Goal: Navigation & Orientation: Find specific page/section

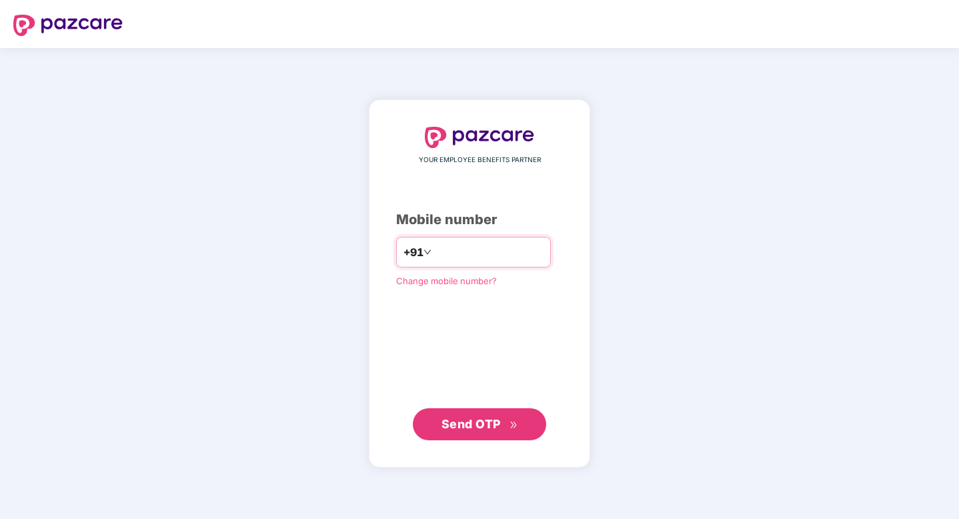
click at [472, 249] on input "number" at bounding box center [488, 252] width 109 height 21
type input "**********"
click at [461, 418] on span "Send OTP" at bounding box center [471, 423] width 59 height 14
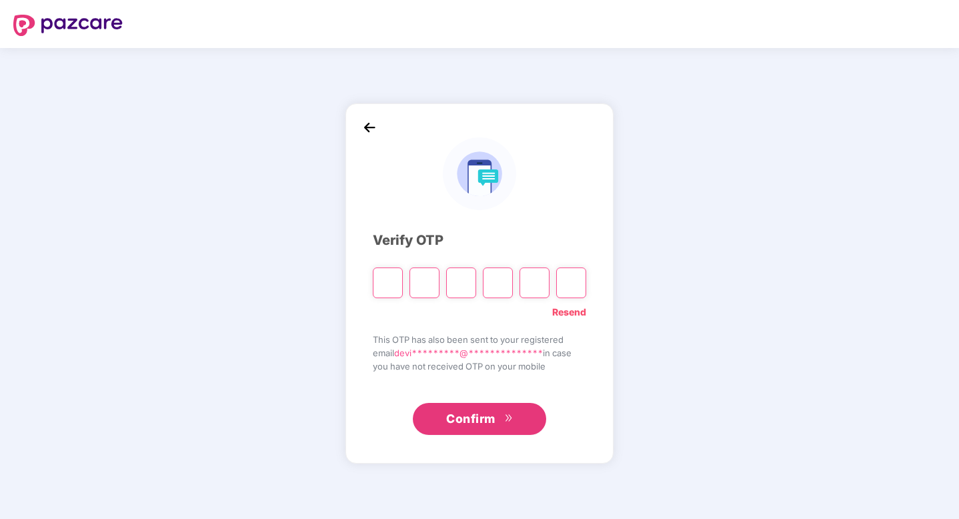
type input "*"
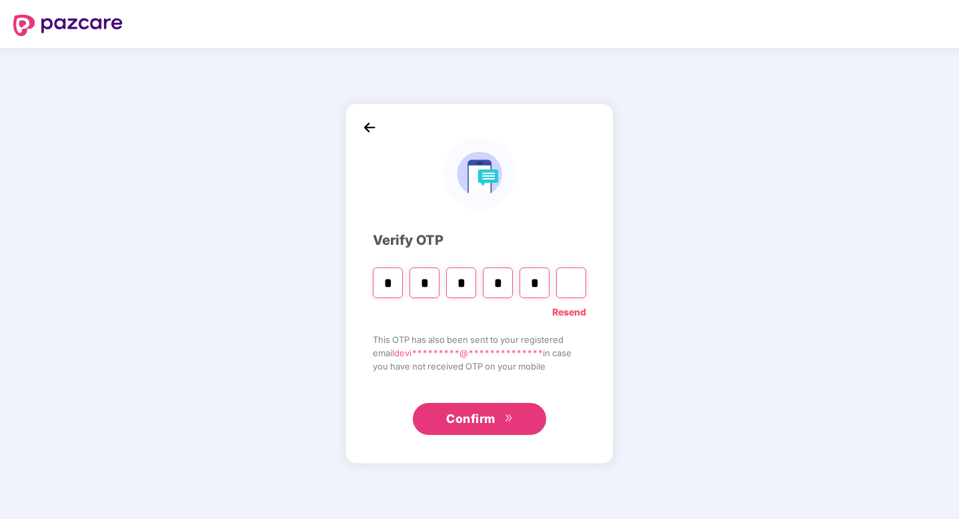
type input "*"
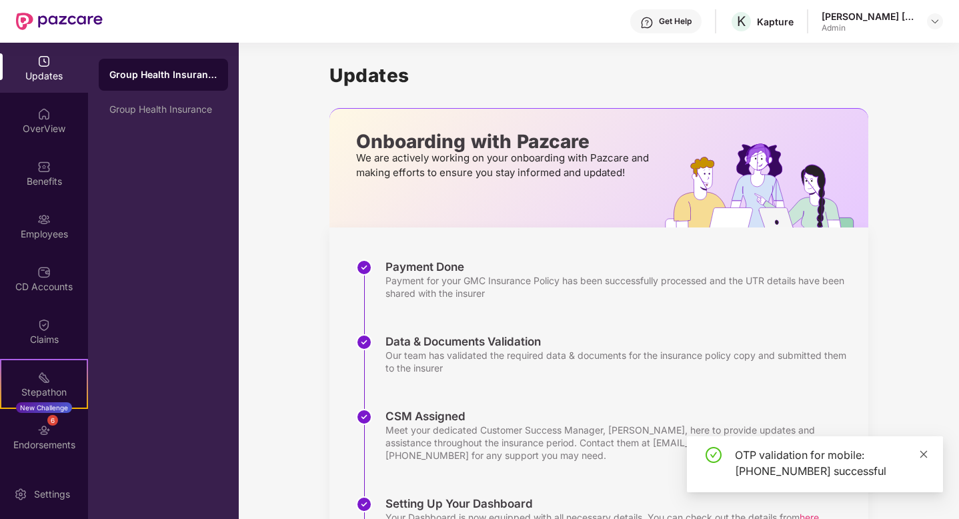
click at [921, 452] on icon "close" at bounding box center [924, 453] width 7 height 7
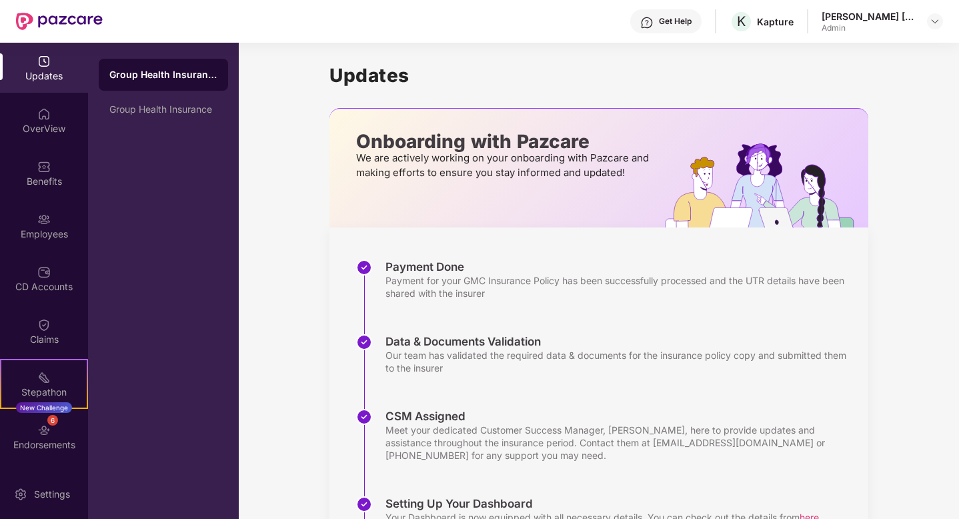
click at [908, 328] on div "Updates Onboarding with Pazcare We are actively working on your onboarding with…" at bounding box center [599, 394] width 721 height 703
drag, startPoint x: 87, startPoint y: 365, endPoint x: 92, endPoint y: 439, distance: 74.2
click at [92, 442] on div "Updates OverView Benefits Employees CD Accounts Claims Stepathon New Challenge …" at bounding box center [119, 281] width 239 height 476
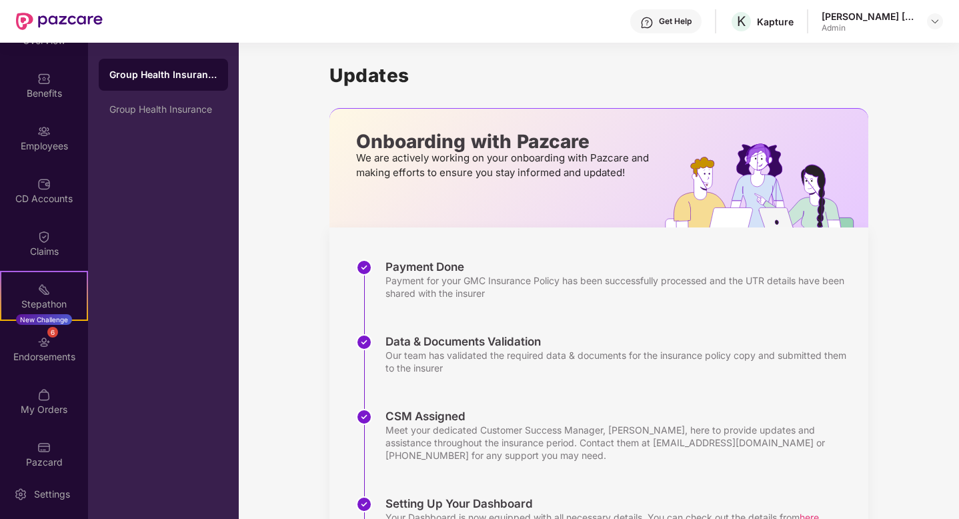
scroll to position [101, 0]
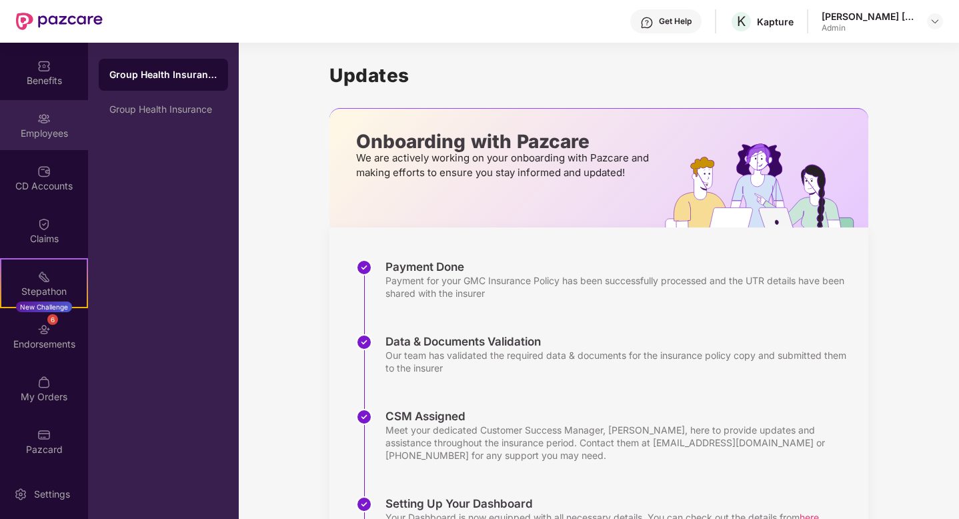
click at [46, 137] on div "Employees" at bounding box center [44, 133] width 88 height 13
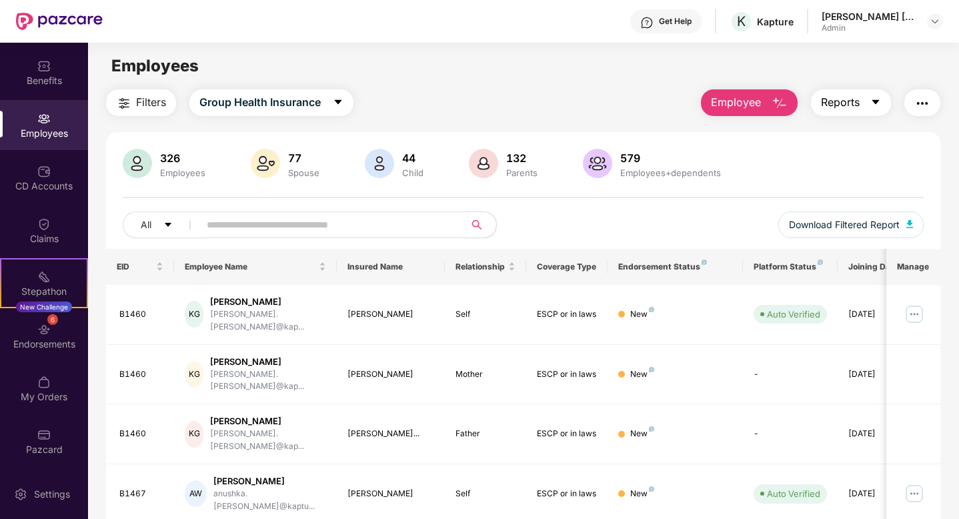
click at [876, 100] on icon "caret-down" at bounding box center [875, 102] width 7 height 5
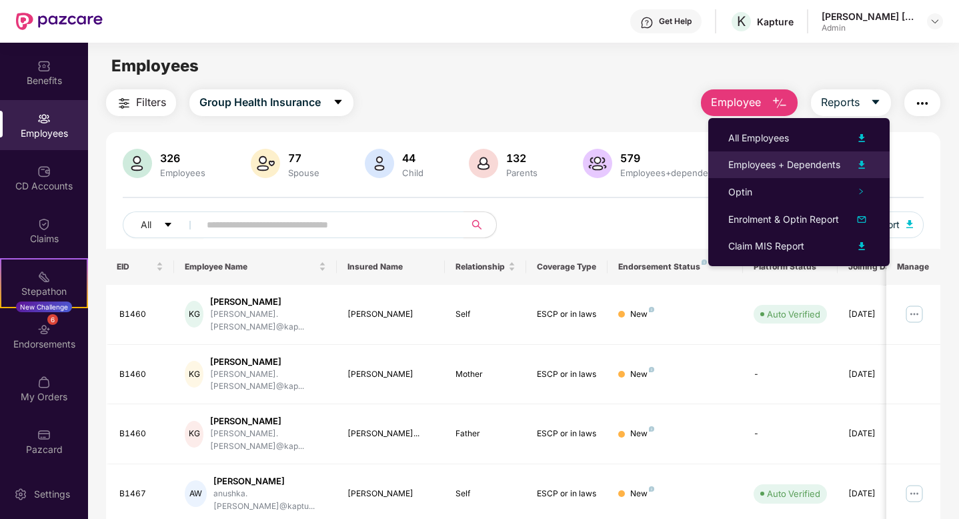
click at [863, 167] on img at bounding box center [862, 165] width 16 height 16
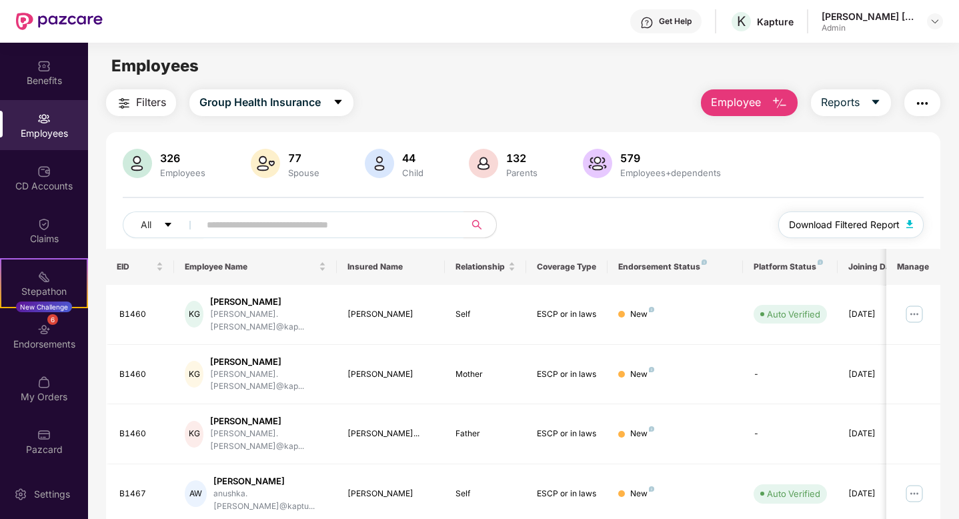
click at [907, 224] on img "button" at bounding box center [910, 224] width 7 height 8
